Goal: Use online tool/utility: Utilize a website feature to perform a specific function

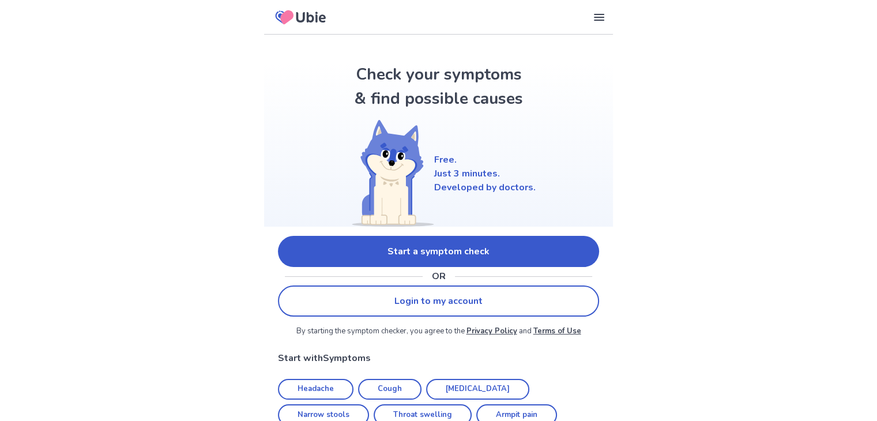
click at [444, 254] on link "Start a symptom check" at bounding box center [438, 251] width 321 height 31
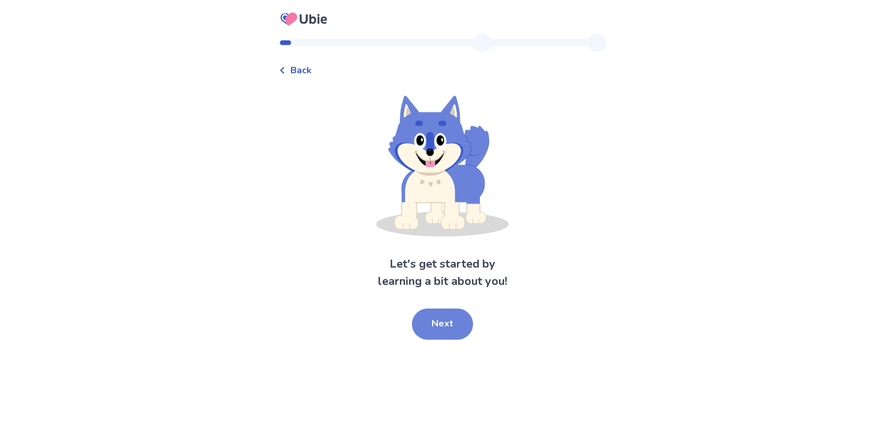
click at [451, 322] on button "Next" at bounding box center [442, 323] width 61 height 31
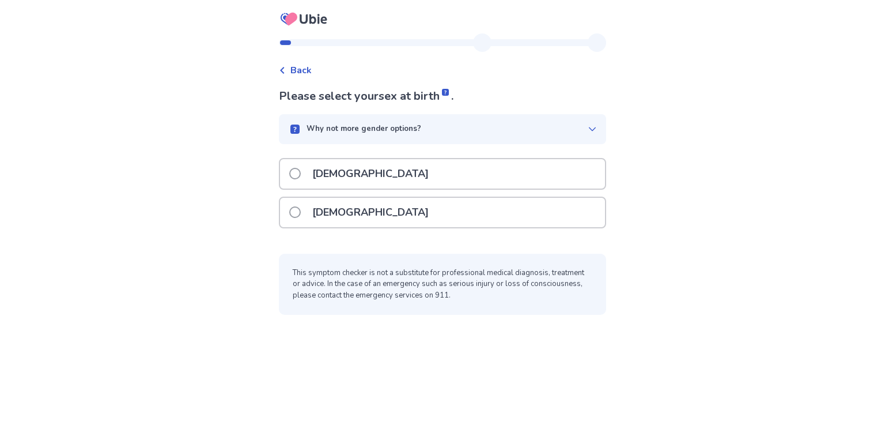
click at [300, 214] on span at bounding box center [295, 212] width 12 height 12
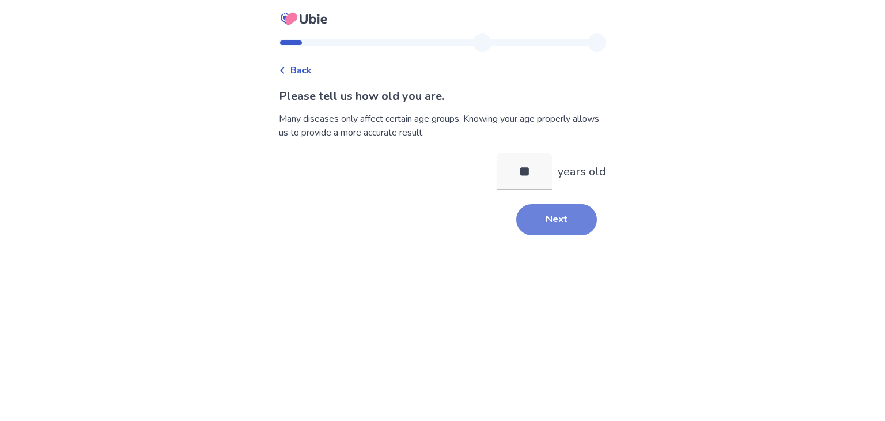
type input "**"
click at [554, 221] on button "Next" at bounding box center [556, 219] width 81 height 31
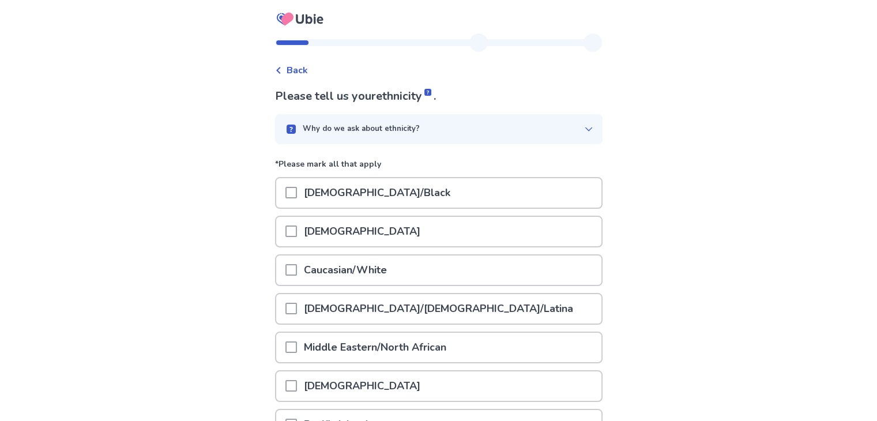
click at [297, 269] on span at bounding box center [291, 270] width 12 height 12
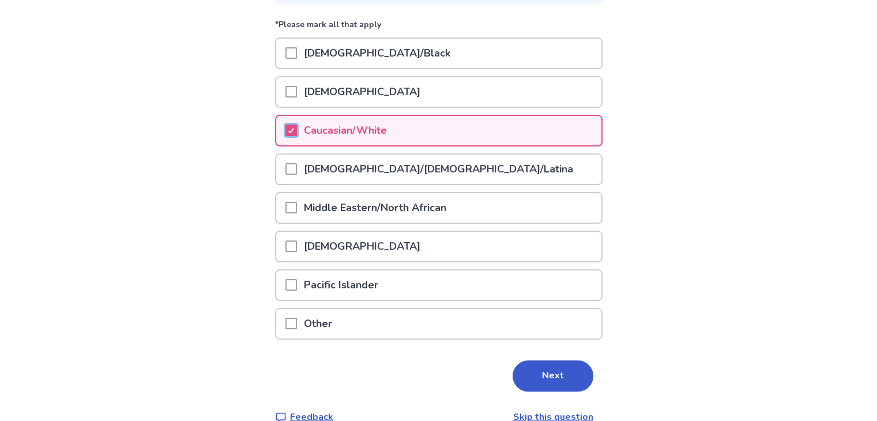
scroll to position [157, 0]
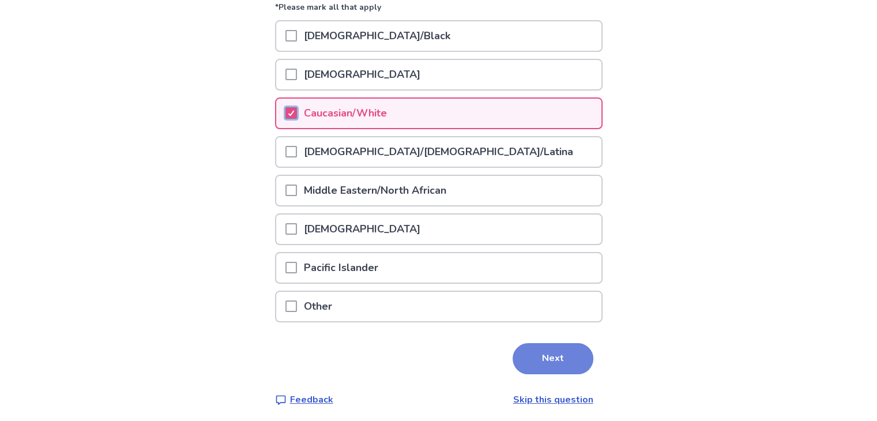
click at [554, 345] on button "Next" at bounding box center [552, 358] width 81 height 31
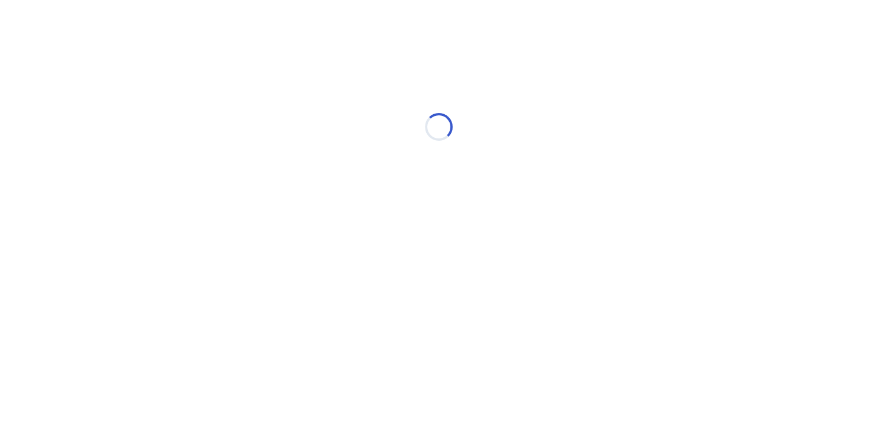
scroll to position [0, 0]
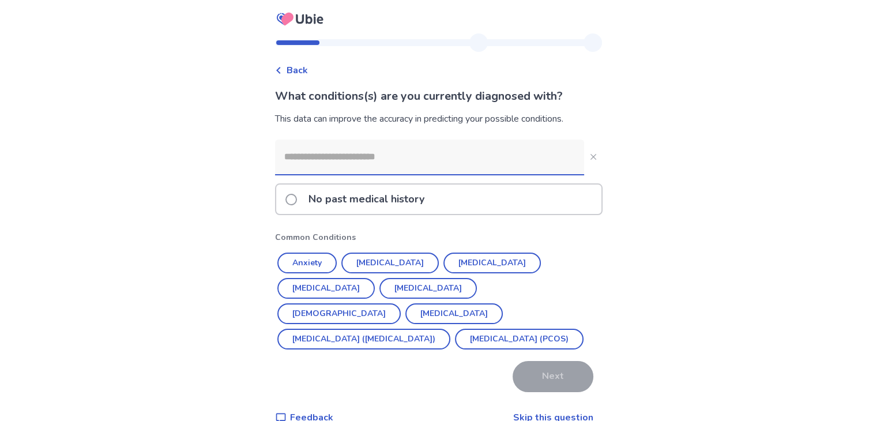
click at [304, 161] on input at bounding box center [429, 156] width 309 height 35
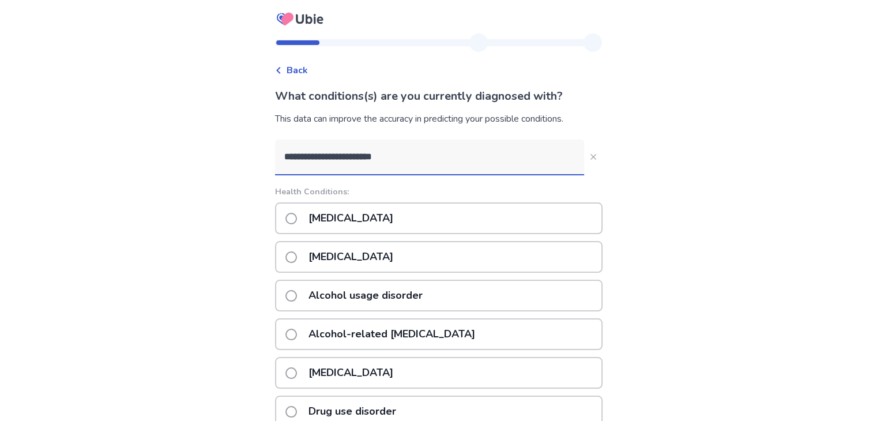
type input "**********"
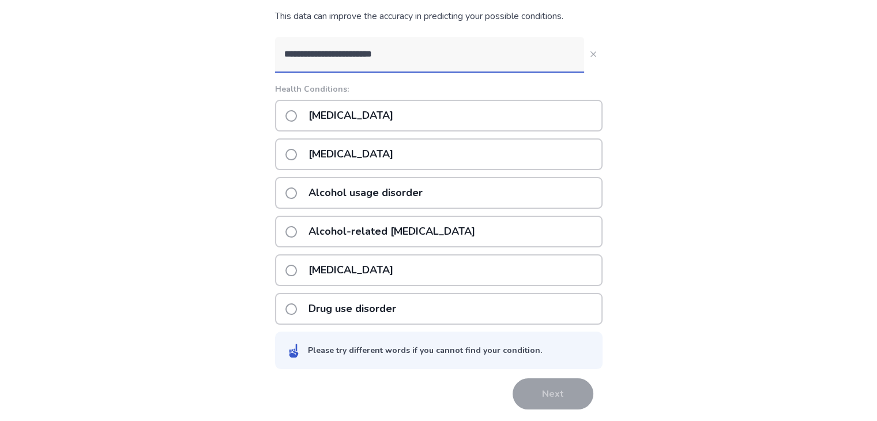
scroll to position [97, 0]
